Goal: Task Accomplishment & Management: Use online tool/utility

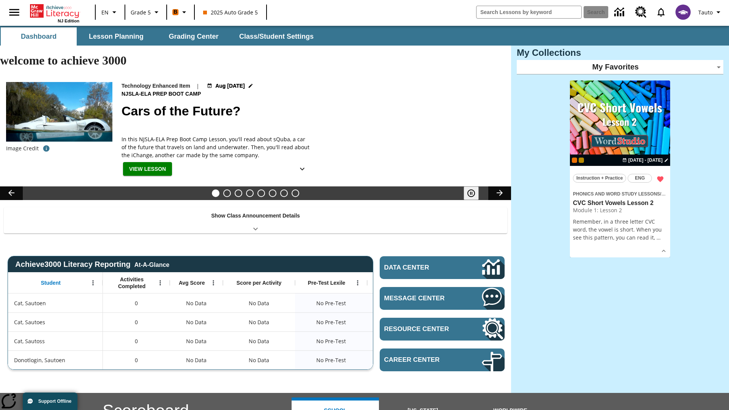
click at [620, 67] on body "Skip to main content NJ Edition EN Grade 5 B 2025 Auto Grade 5 Search Tauto Das…" at bounding box center [364, 331] width 729 height 610
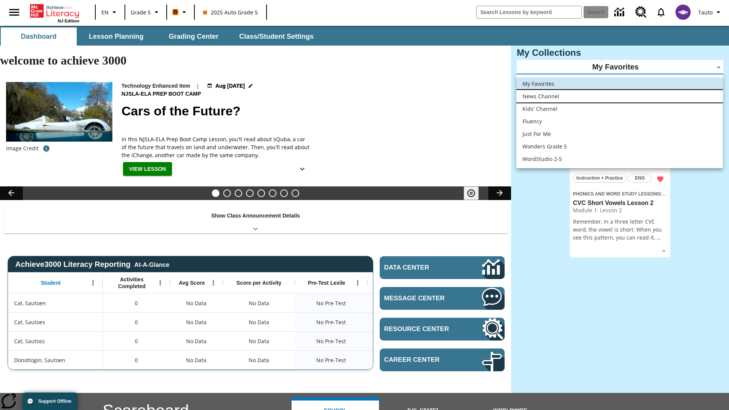
click at [620, 96] on li "News Channel" at bounding box center [619, 96] width 207 height 13
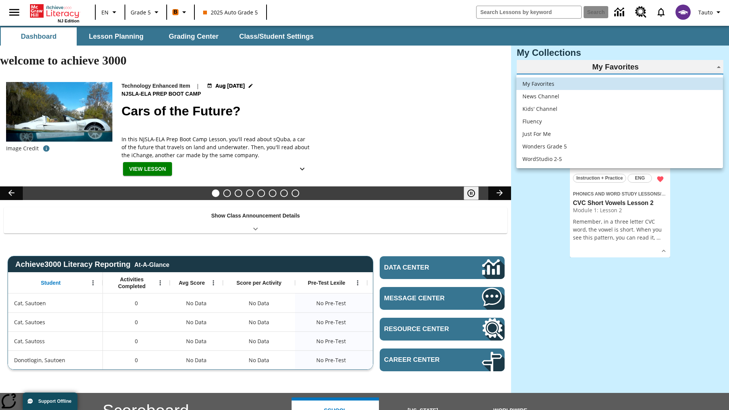
type input "120"
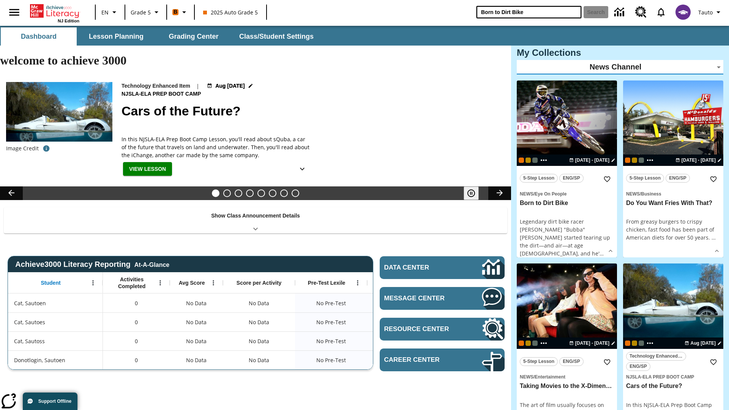
type input "Born to Dirt Bike"
click at [596, 12] on button "Search" at bounding box center [596, 12] width 25 height 12
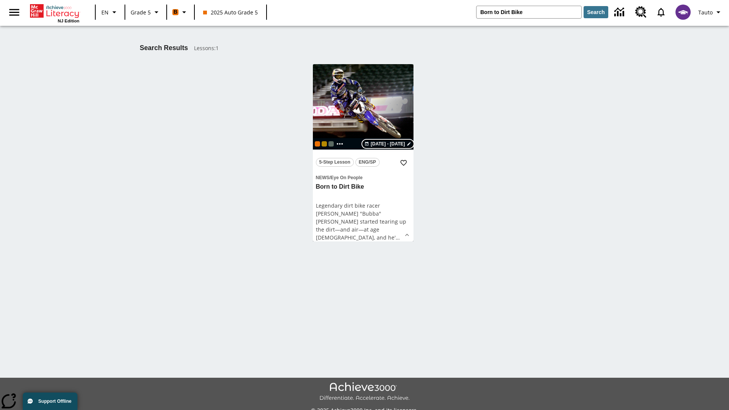
click at [388, 144] on span "[DATE] - [DATE]" at bounding box center [388, 143] width 34 height 7
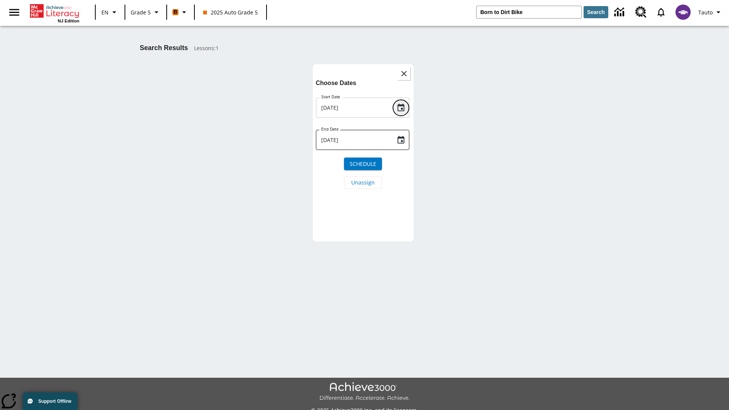
click at [401, 107] on icon "Choose date, selected date is Aug 18, 2025" at bounding box center [401, 108] width 7 height 8
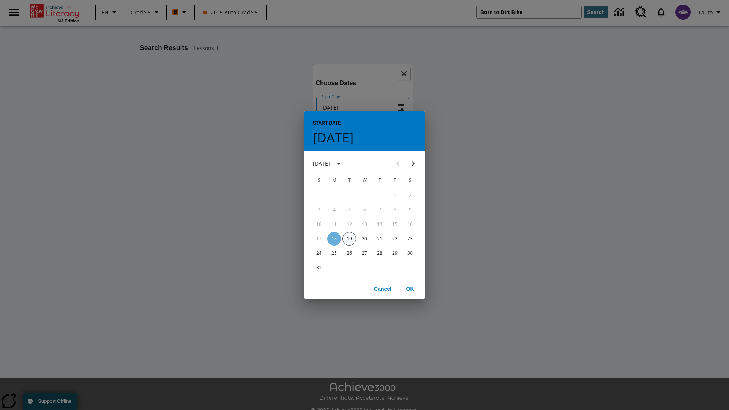
click at [349, 238] on button "19" at bounding box center [350, 239] width 14 height 14
click at [410, 289] on button "OK" at bounding box center [410, 289] width 24 height 14
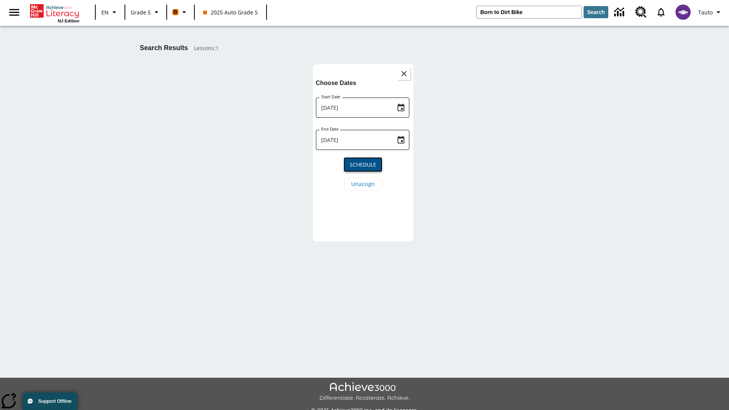
click at [363, 164] on span "Schedule" at bounding box center [363, 165] width 27 height 8
